Goal: Information Seeking & Learning: Check status

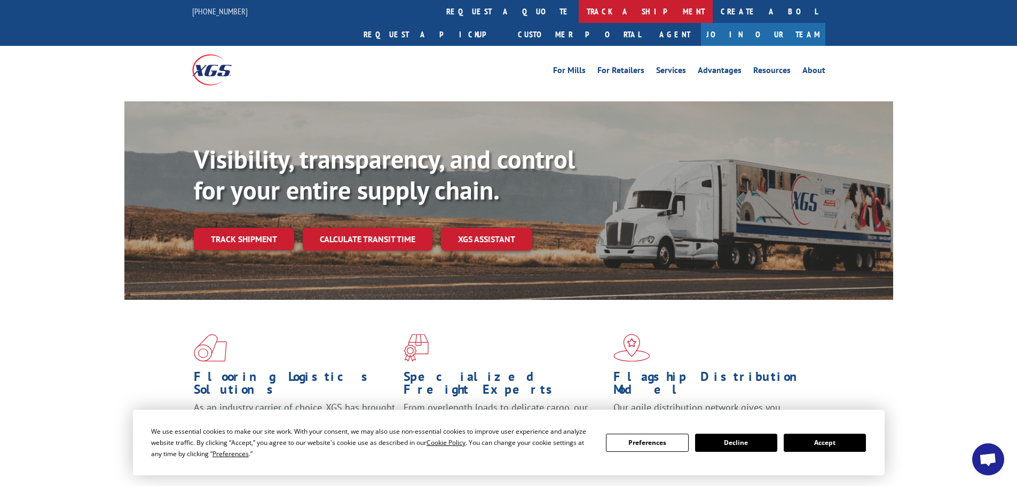
click at [579, 9] on link "track a shipment" at bounding box center [646, 11] width 134 height 23
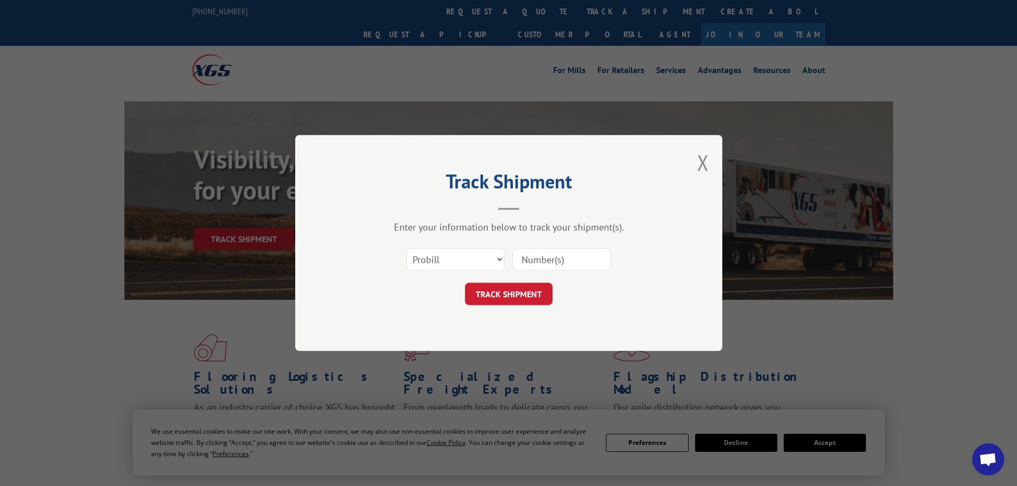
click at [525, 262] on input at bounding box center [561, 259] width 98 height 22
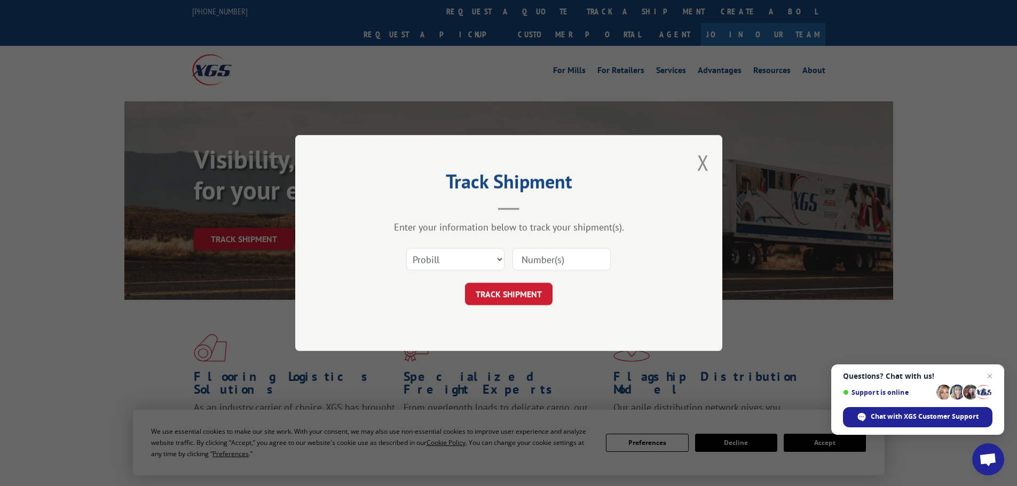
paste input "16566670"
type input "16566670"
click at [521, 294] on button "TRACK SHIPMENT" at bounding box center [509, 294] width 88 height 22
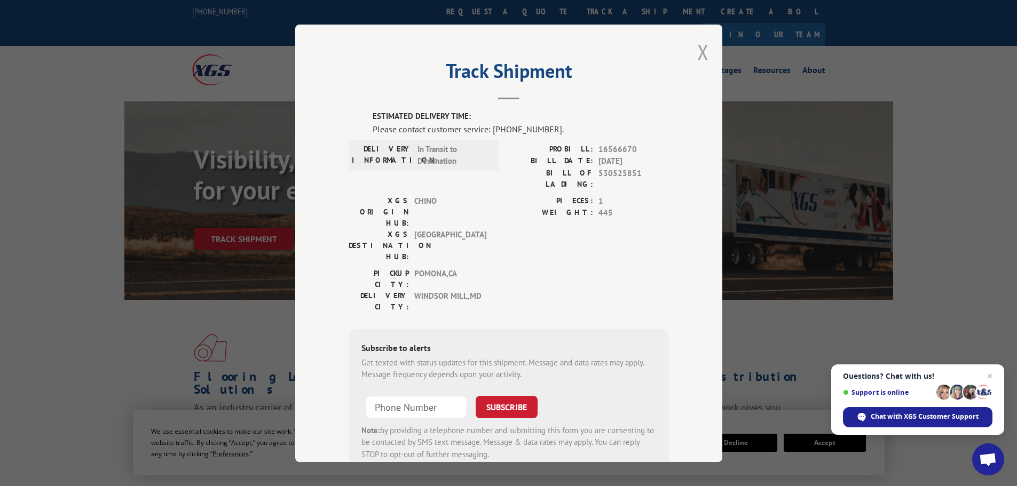
click at [700, 53] on button "Close modal" at bounding box center [703, 52] width 12 height 28
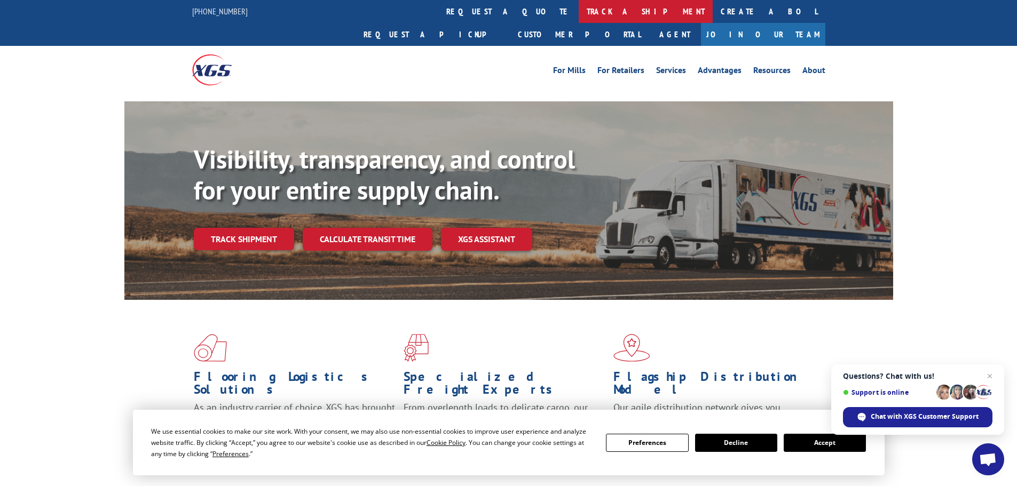
click at [579, 10] on link "track a shipment" at bounding box center [646, 11] width 134 height 23
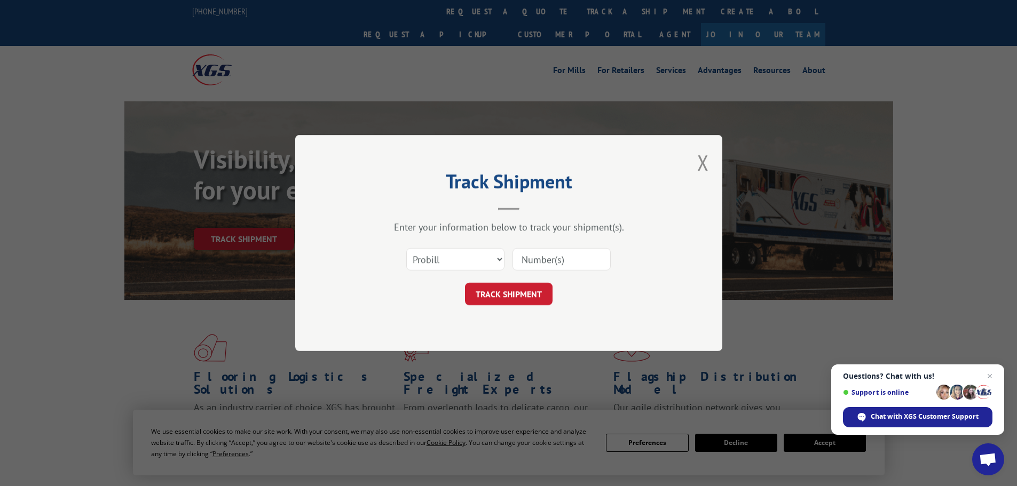
click at [537, 260] on input at bounding box center [561, 259] width 98 height 22
paste input "16566670"
type input "16566670"
click at [517, 293] on button "TRACK SHIPMENT" at bounding box center [509, 294] width 88 height 22
